Goal: Information Seeking & Learning: Learn about a topic

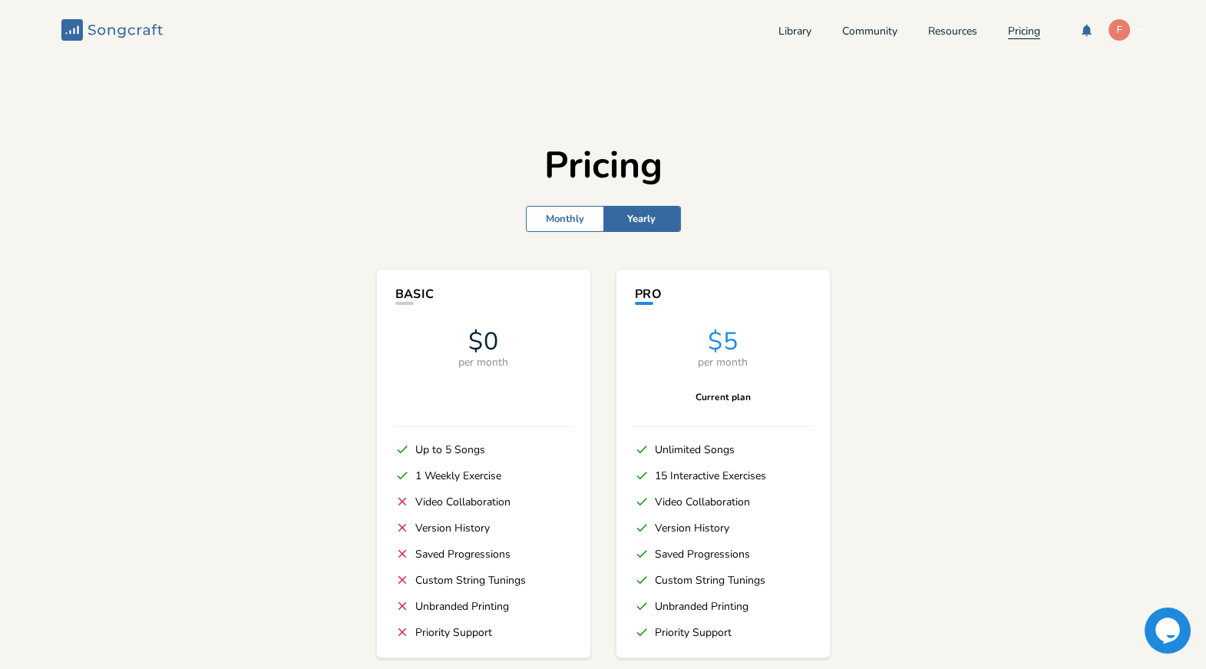
click at [1009, 31] on link "Pricing" at bounding box center [1024, 32] width 32 height 13
click at [761, 35] on header "Songcraft Library Community Resources Pricing F" at bounding box center [603, 30] width 1206 height 60
click at [795, 27] on link "Library" at bounding box center [794, 32] width 33 height 13
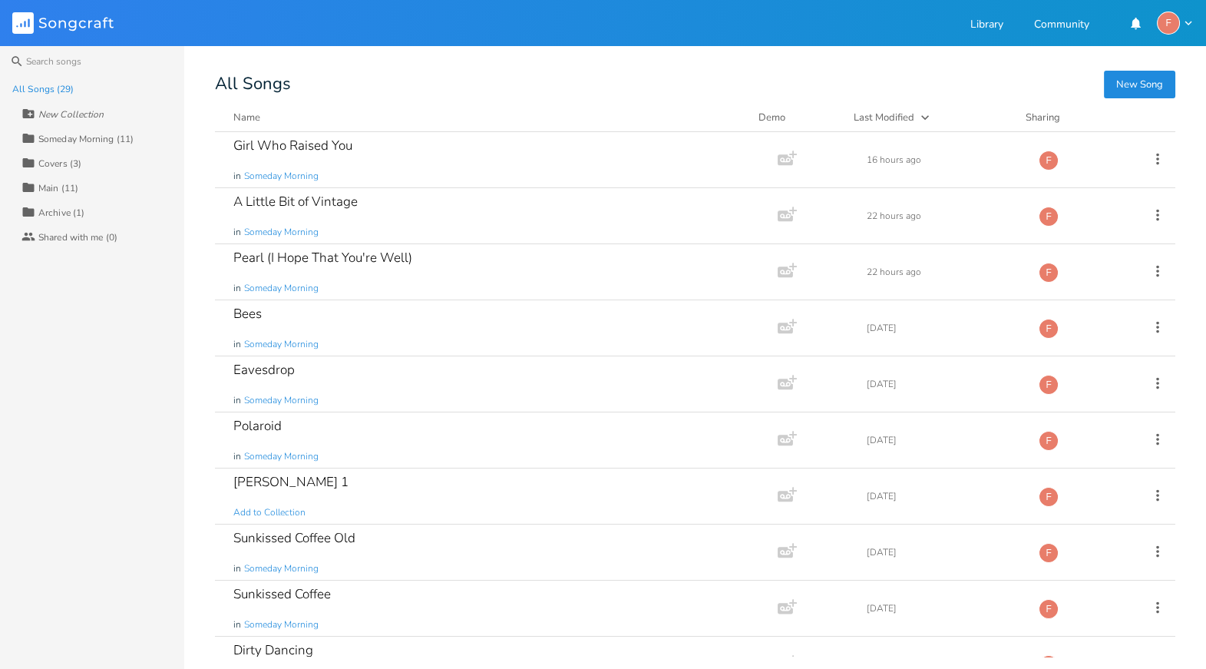
click at [70, 141] on div "Someday Morning (11)" at bounding box center [85, 138] width 95 height 9
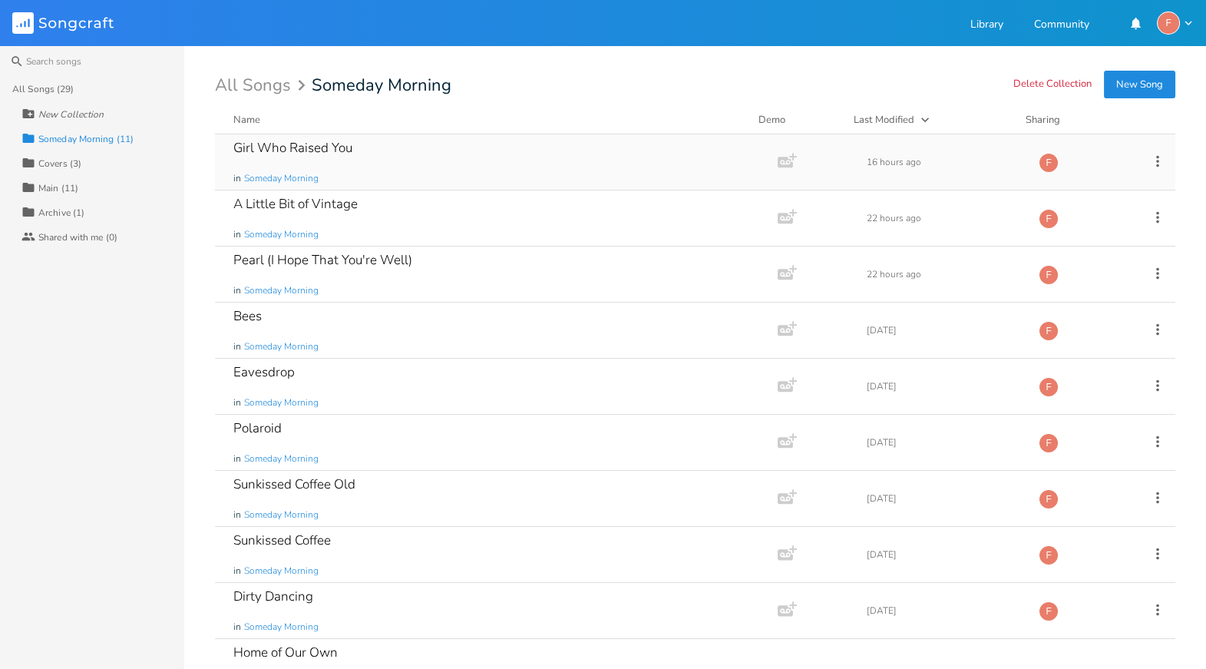
click at [399, 147] on div "Girl Who Raised You in Someday Morning" at bounding box center [493, 161] width 520 height 55
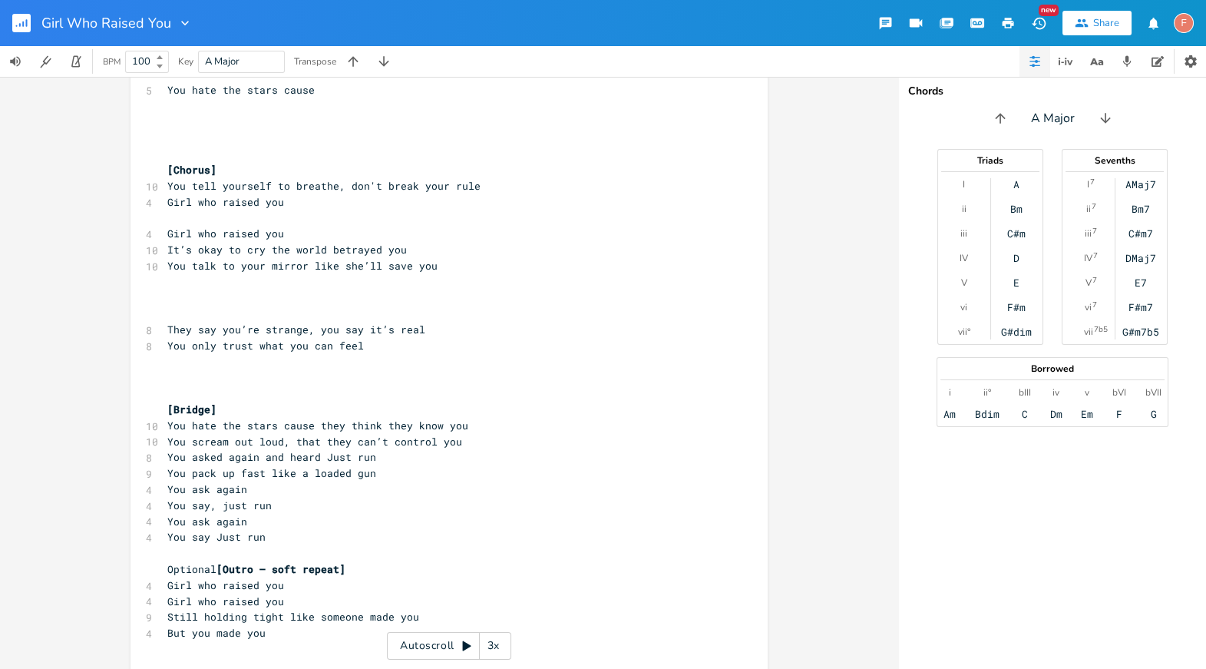
scroll to position [1620, 0]
click at [439, 345] on pre "You only trust what you can feel" at bounding box center [441, 345] width 554 height 16
click at [440, 328] on pre "They say you’re strange, you say it’s real" at bounding box center [441, 329] width 554 height 16
click at [471, 347] on pre "You only trust what you can feel" at bounding box center [441, 345] width 554 height 16
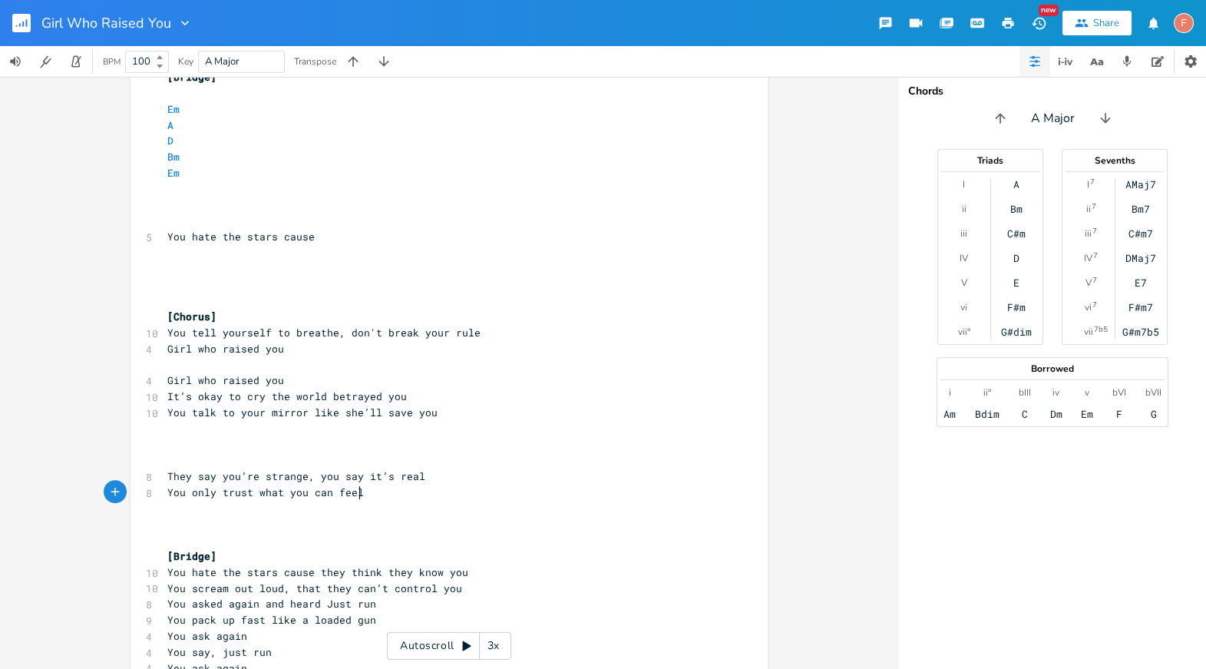
scroll to position [1669, 0]
